Goal: Transaction & Acquisition: Purchase product/service

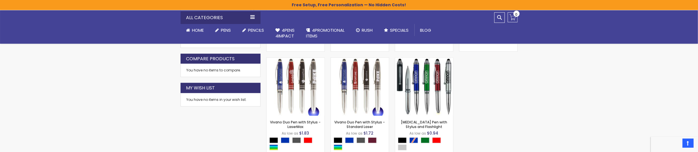
scroll to position [125, 0]
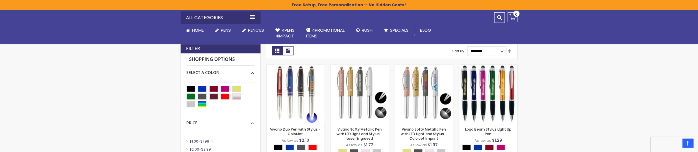
click at [498, 99] on img at bounding box center [488, 94] width 58 height 58
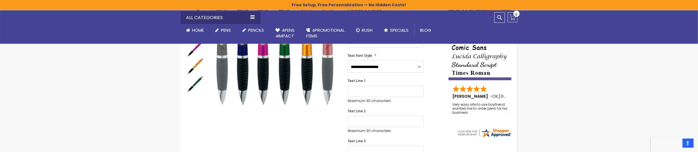
scroll to position [96, 0]
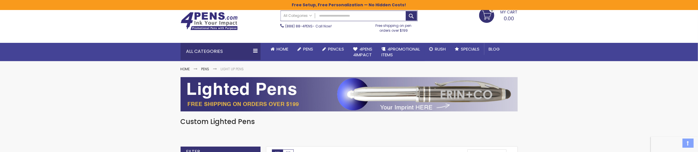
scroll to position [28, 0]
